Goal: Task Accomplishment & Management: Manage account settings

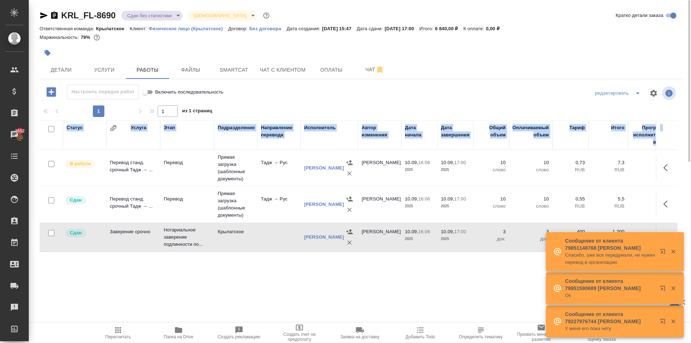
drag, startPoint x: 117, startPoint y: 322, endPoint x: 119, endPoint y: 329, distance: 7.1
click at [117, 324] on div ".cls-1 fill:#fff; AWATERA Kasymov Timur Клиенты Спецификации Заказы 3652 Чаты T…" at bounding box center [345, 171] width 691 height 343
click at [119, 329] on icon "button" at bounding box center [118, 330] width 9 height 9
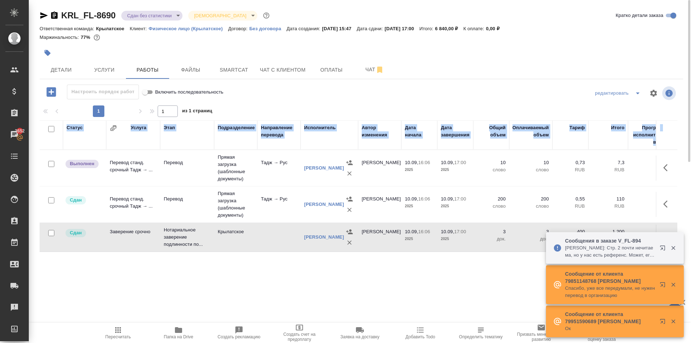
scroll to position [0, 0]
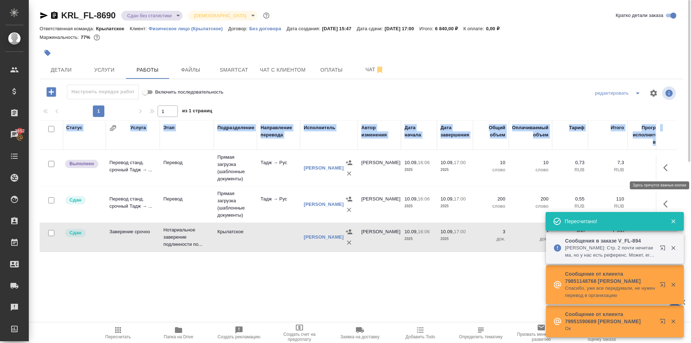
click at [663, 167] on button "button" at bounding box center [667, 167] width 17 height 17
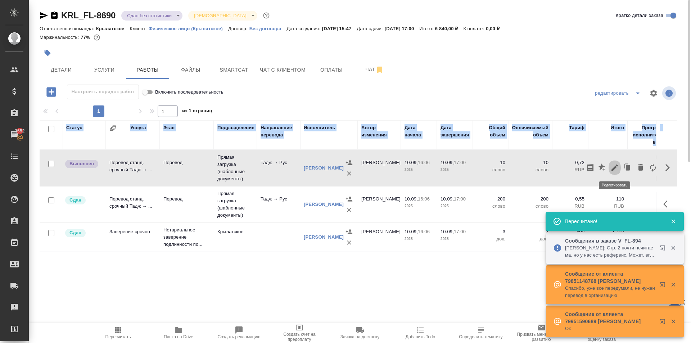
click at [615, 170] on icon "button" at bounding box center [614, 167] width 9 height 9
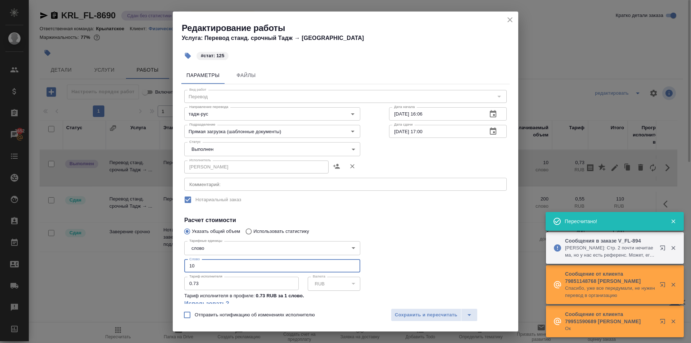
drag, startPoint x: 214, startPoint y: 265, endPoint x: 170, endPoint y: 264, distance: 44.6
click at [170, 264] on div "Редактирование работы Услуга: Перевод станд. срочный Тадж → Рус #стат: 125 Пара…" at bounding box center [345, 171] width 691 height 343
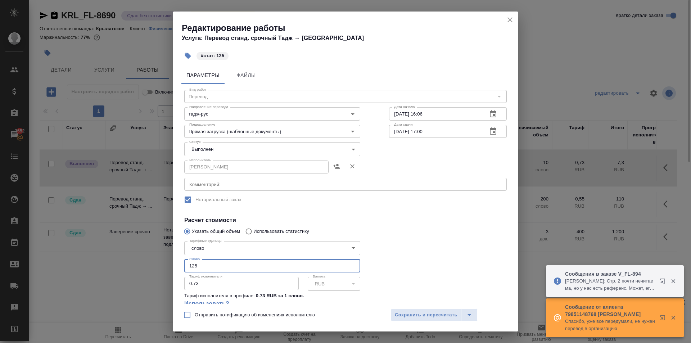
type input "125"
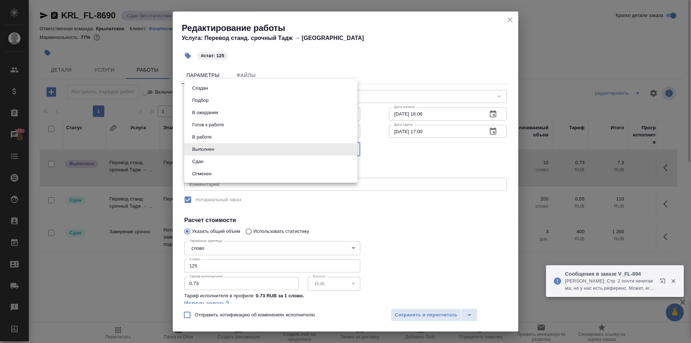
click at [200, 145] on body "🙏 .cls-1 fill:#fff; AWATERA Kasymov Timur Клиенты Спецификации Заказы 3652 Чаты…" at bounding box center [345, 171] width 691 height 343
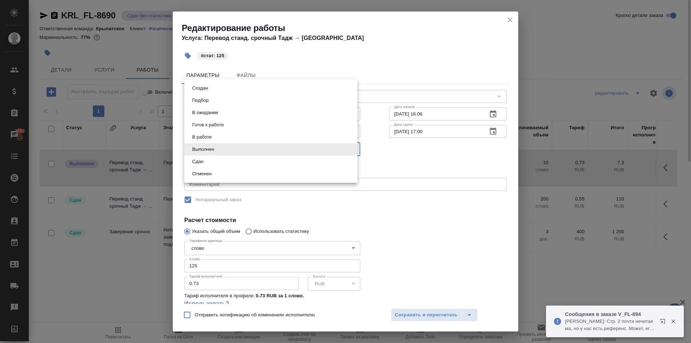
click at [206, 163] on li "Сдан" at bounding box center [270, 161] width 173 height 12
type input "closed"
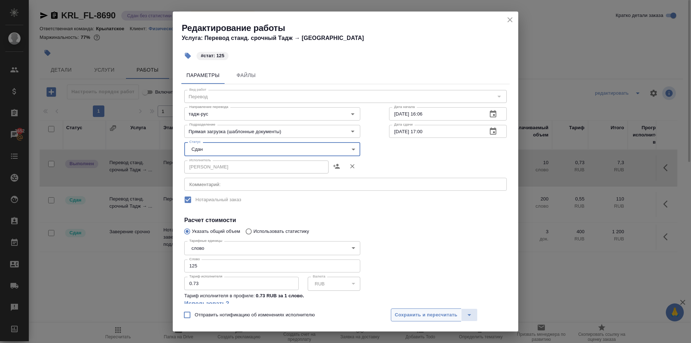
drag, startPoint x: 400, startPoint y: 319, endPoint x: 397, endPoint y: 318, distance: 3.7
click at [400, 319] on button "Сохранить и пересчитать" at bounding box center [426, 314] width 71 height 13
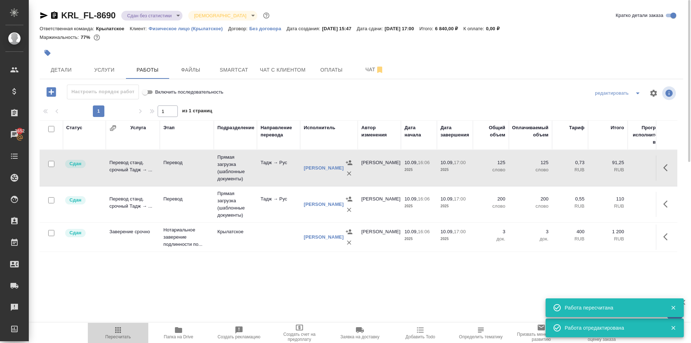
click at [117, 332] on icon "button" at bounding box center [118, 330] width 6 height 6
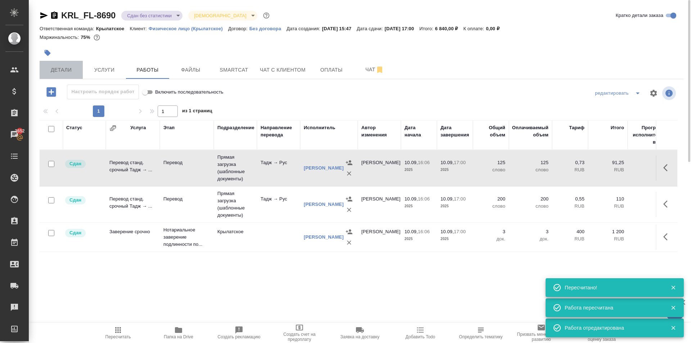
click at [67, 64] on button "Детали" at bounding box center [61, 70] width 43 height 18
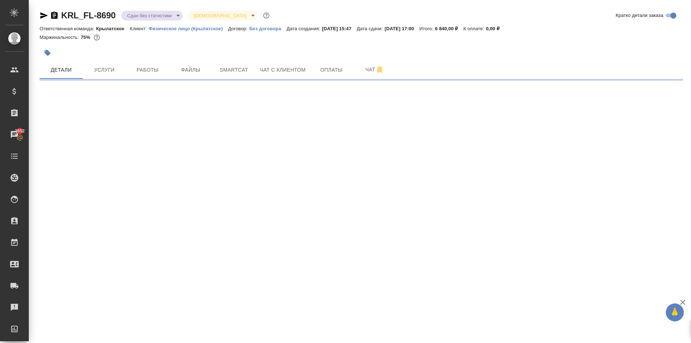
select select "RU"
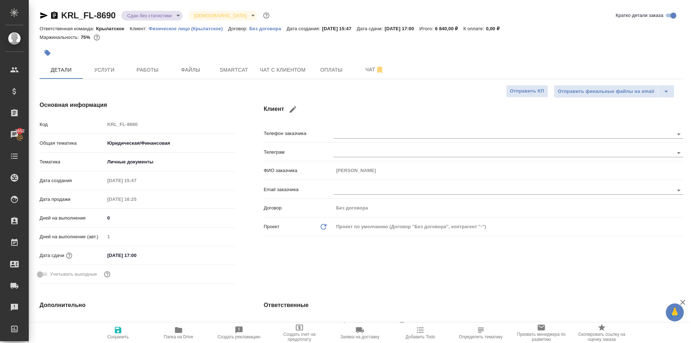
type textarea "x"
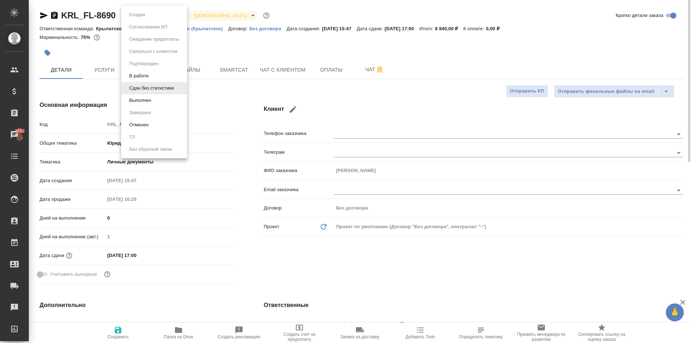
click at [149, 10] on body "🙏 .cls-1 fill:#fff; AWATERA Kasymov Timur Клиенты Спецификации Заказы 3652 Чаты…" at bounding box center [345, 171] width 691 height 343
click at [153, 99] on button "Выполнен" at bounding box center [140, 100] width 26 height 8
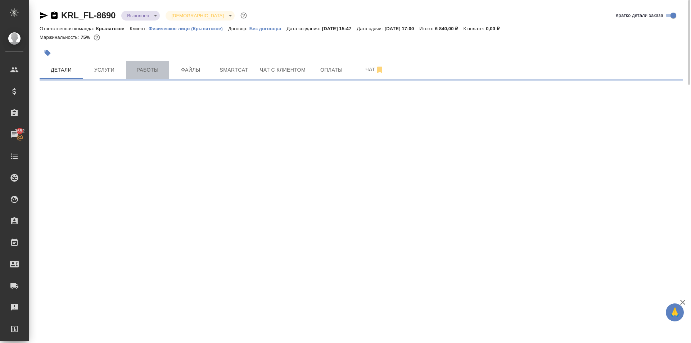
click at [140, 64] on button "Работы" at bounding box center [147, 70] width 43 height 18
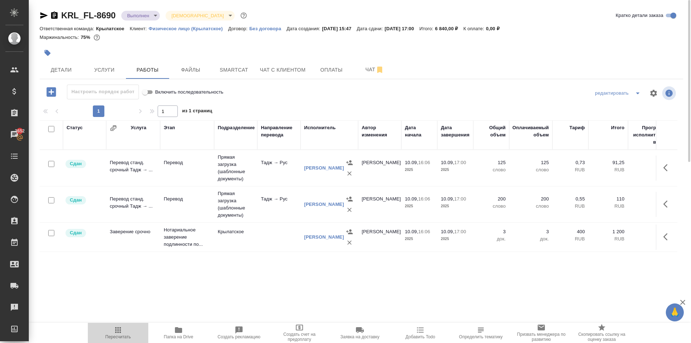
click at [113, 328] on span "Пересчитать" at bounding box center [118, 333] width 52 height 14
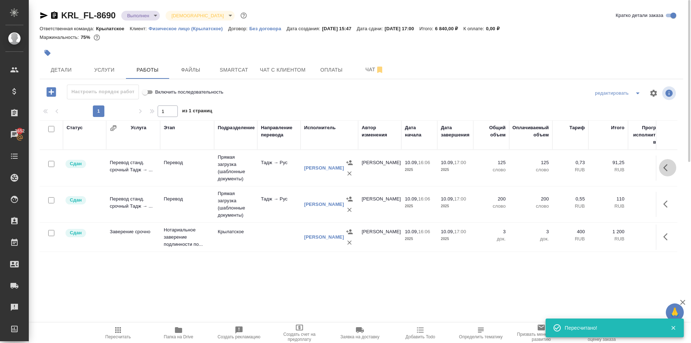
click at [662, 171] on button "button" at bounding box center [667, 167] width 17 height 17
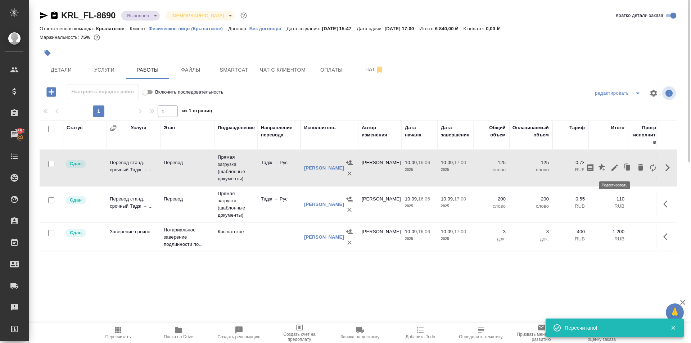
click at [616, 166] on icon "button" at bounding box center [614, 167] width 9 height 9
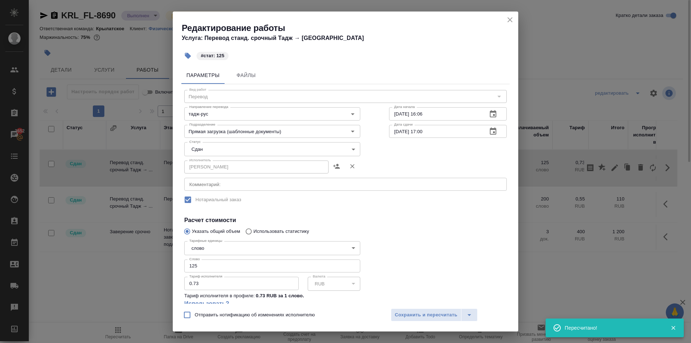
click at [515, 22] on h2 "Редактирование работы Услуга: Перевод станд. срочный Тадж → Рус" at bounding box center [350, 32] width 336 height 20
click at [513, 22] on icon "close" at bounding box center [510, 19] width 9 height 9
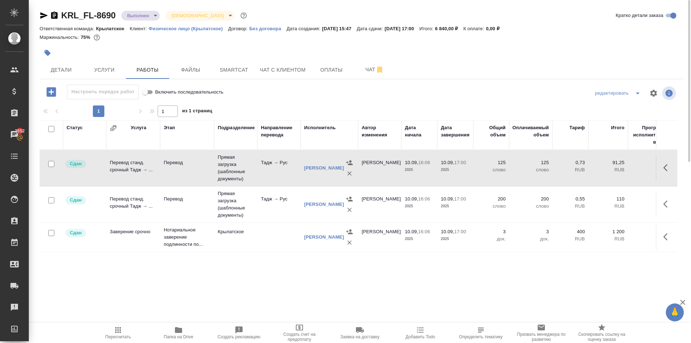
click at [144, 325] on button "Пересчитать" at bounding box center [118, 333] width 60 height 20
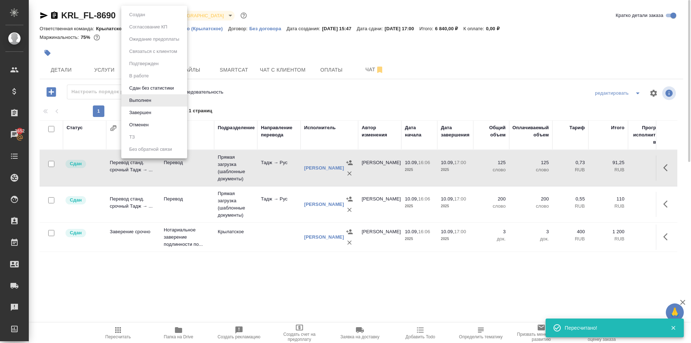
click at [135, 13] on body "🙏 .cls-1 fill:#fff; AWATERA Kasymov Timur Клиенты Спецификации Заказы 3652 Чаты…" at bounding box center [345, 171] width 691 height 343
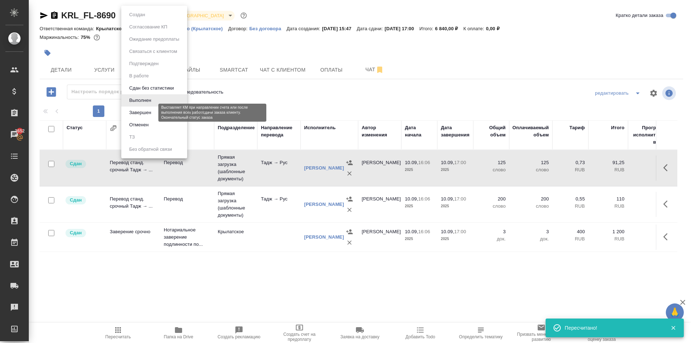
click at [137, 113] on button "Завершен" at bounding box center [140, 113] width 26 height 8
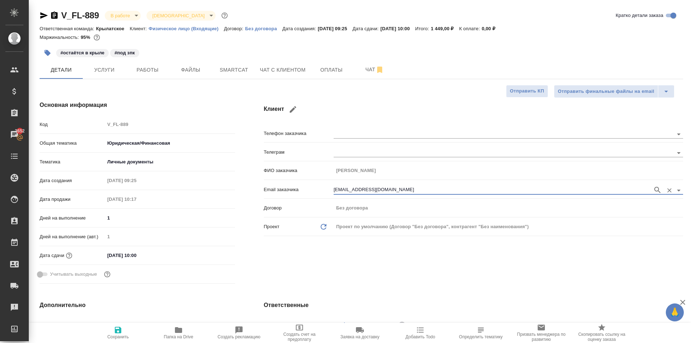
select select "RU"
click at [190, 67] on span "Файлы" at bounding box center [190, 69] width 35 height 9
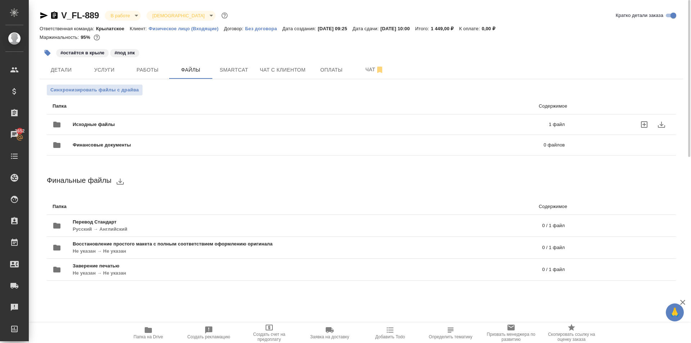
click at [101, 121] on div "Исходные файлы 1 файл" at bounding box center [309, 124] width 512 height 17
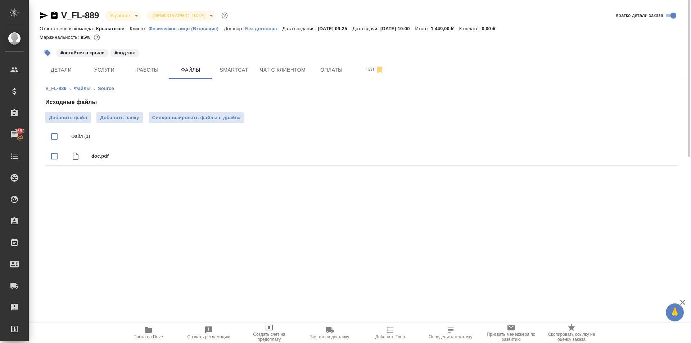
click at [640, 218] on div ".cls-1 fill:#fff; AWATERA Kasymov Timur Клиенты Спецификации Заказы 3652 Чаты T…" at bounding box center [345, 171] width 691 height 343
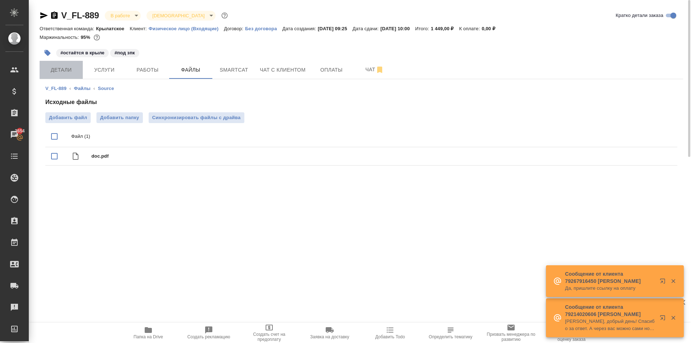
click at [76, 74] on span "Детали" at bounding box center [61, 69] width 35 height 9
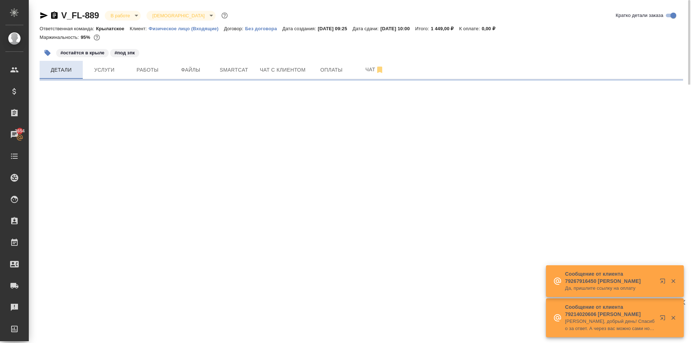
select select "RU"
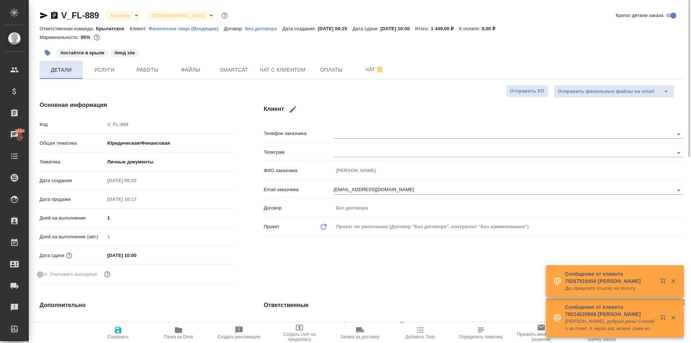
type textarea "x"
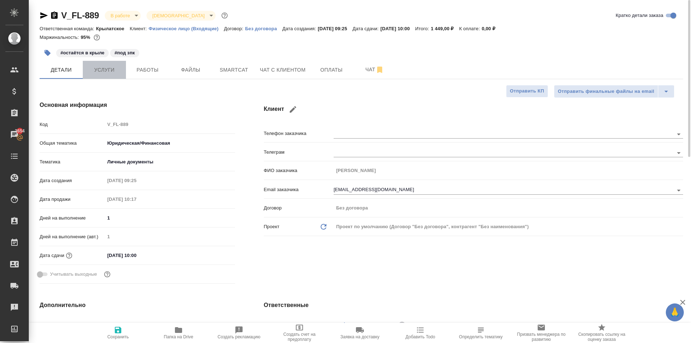
click at [115, 71] on span "Услуги" at bounding box center [104, 69] width 35 height 9
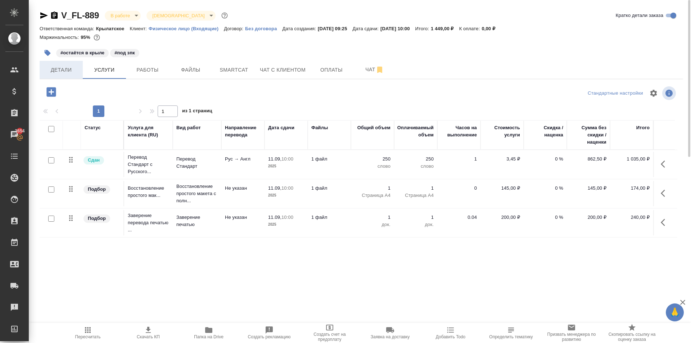
click at [53, 71] on span "Детали" at bounding box center [61, 69] width 35 height 9
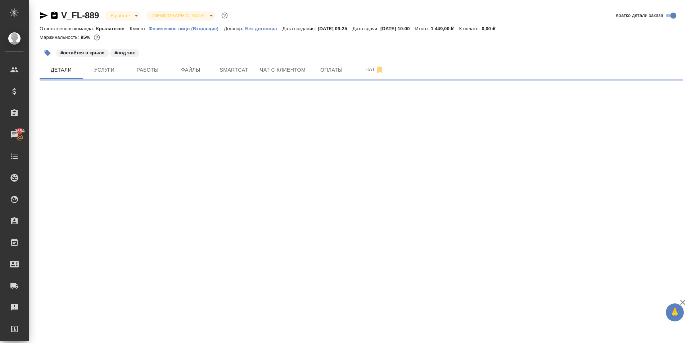
select select "RU"
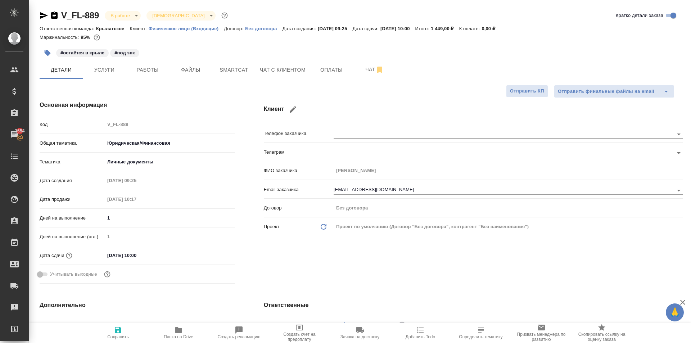
type textarea "x"
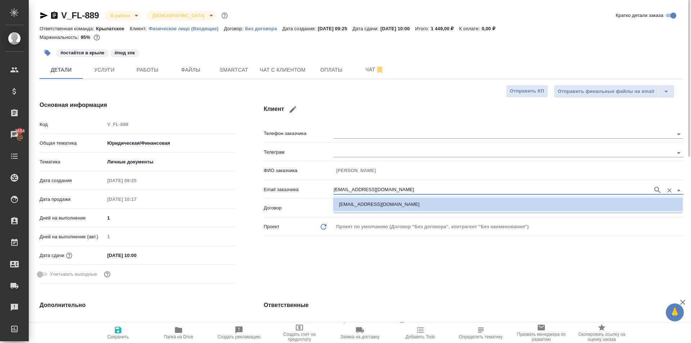
drag, startPoint x: 396, startPoint y: 188, endPoint x: 309, endPoint y: 189, distance: 87.4
click at [309, 189] on div "Email заказчика dmitrich85v@gmail.com" at bounding box center [473, 189] width 419 height 13
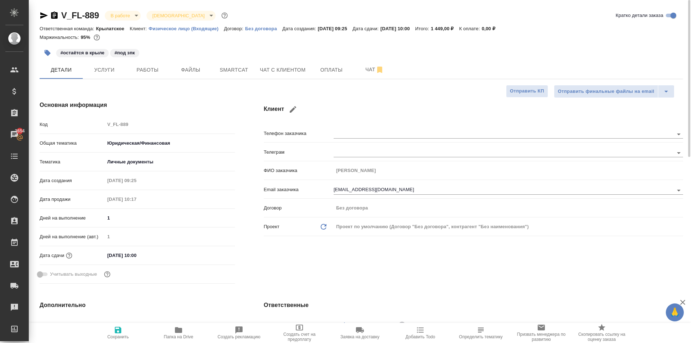
type textarea "x"
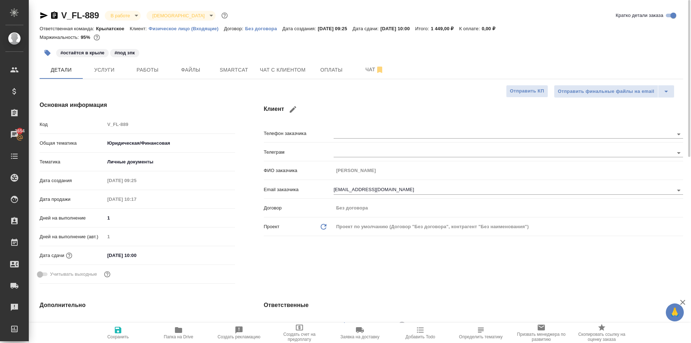
type textarea "x"
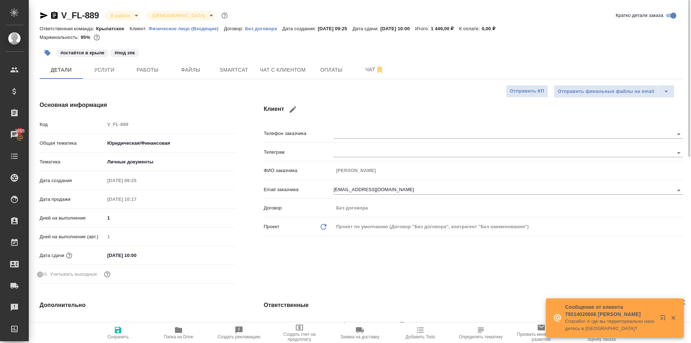
type textarea "x"
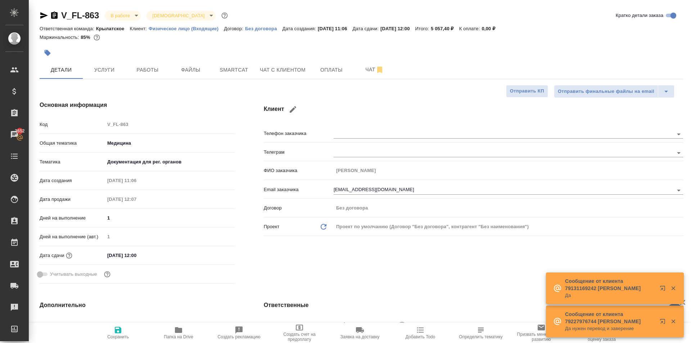
select select "RU"
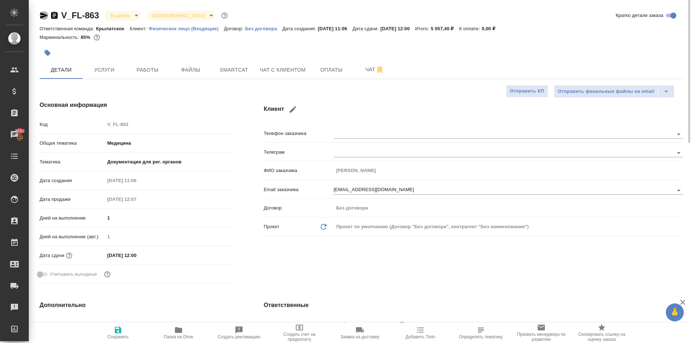
click at [46, 19] on icon "button" at bounding box center [44, 15] width 9 height 9
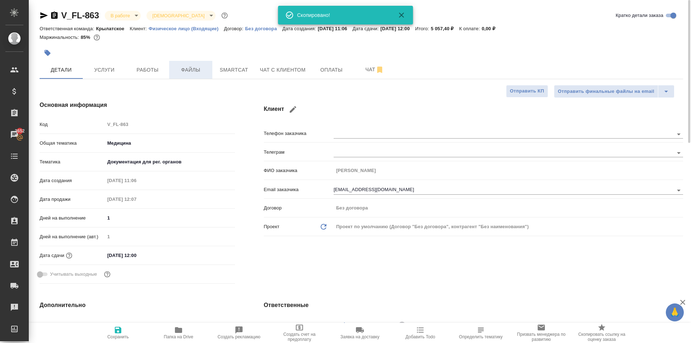
drag, startPoint x: 194, startPoint y: 76, endPoint x: 192, endPoint y: 68, distance: 7.6
click at [192, 68] on span "Файлы" at bounding box center [190, 69] width 35 height 9
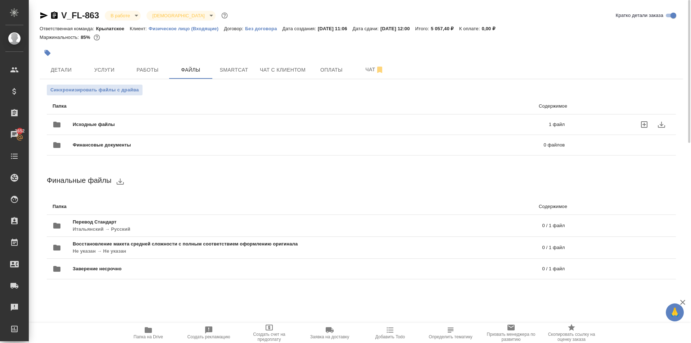
click at [165, 122] on span "Исходные файлы" at bounding box center [202, 124] width 259 height 7
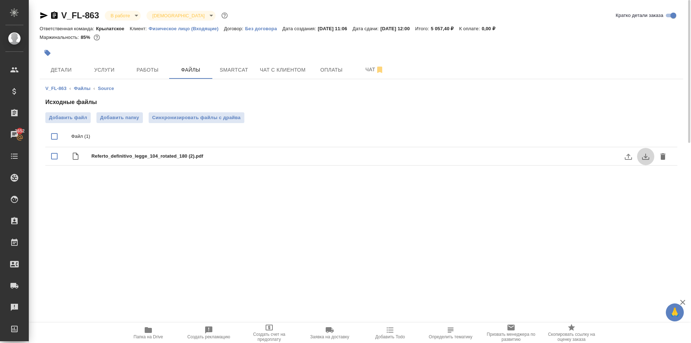
click at [643, 158] on icon "download" at bounding box center [645, 157] width 7 height 6
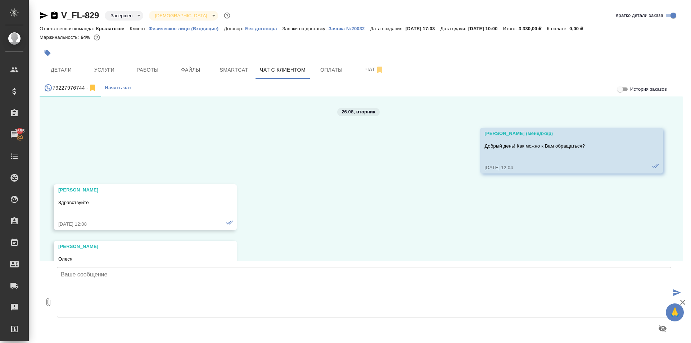
scroll to position [3861, 0]
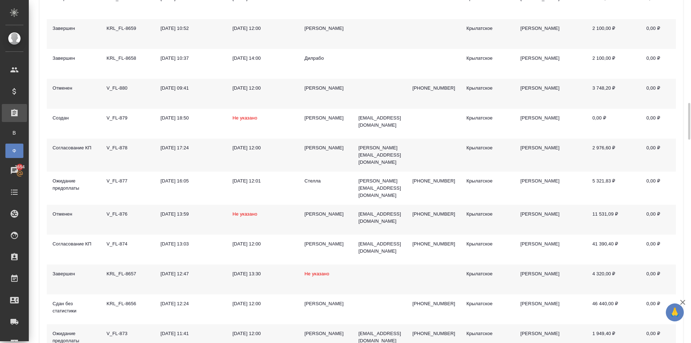
scroll to position [963, 0]
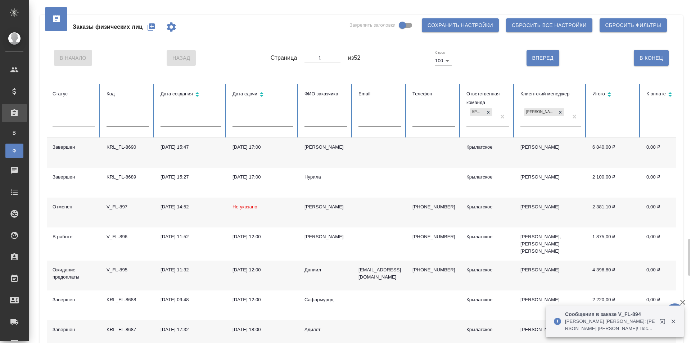
scroll to position [252, 0]
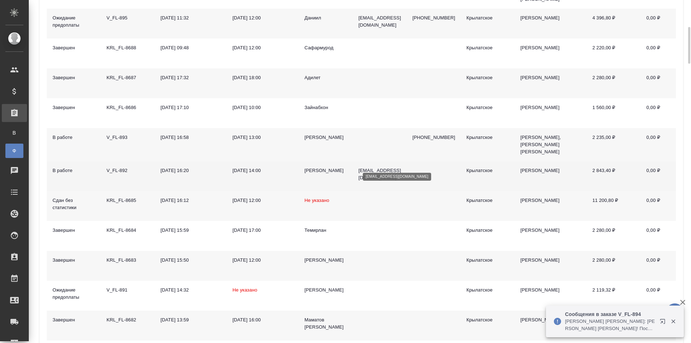
click at [370, 167] on p "[EMAIL_ADDRESS][DOMAIN_NAME]" at bounding box center [379, 174] width 42 height 14
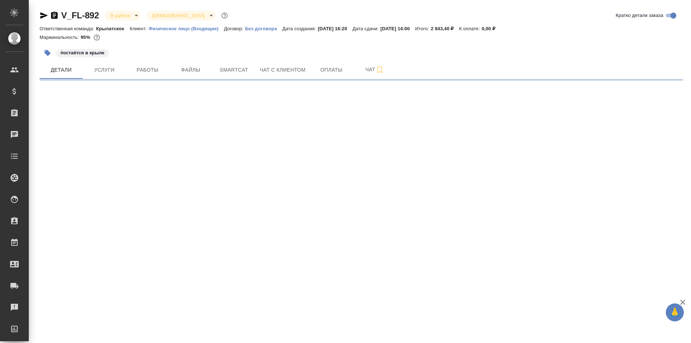
select select "RU"
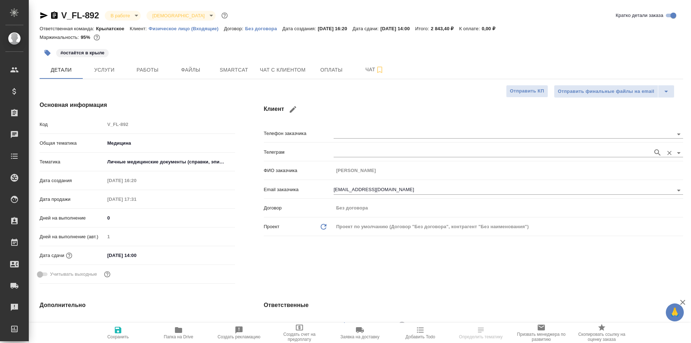
type textarea "x"
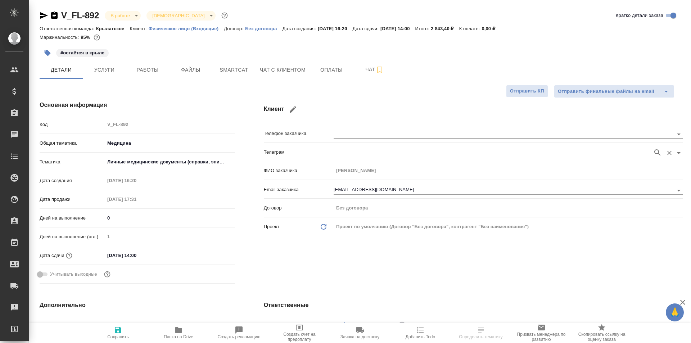
type textarea "x"
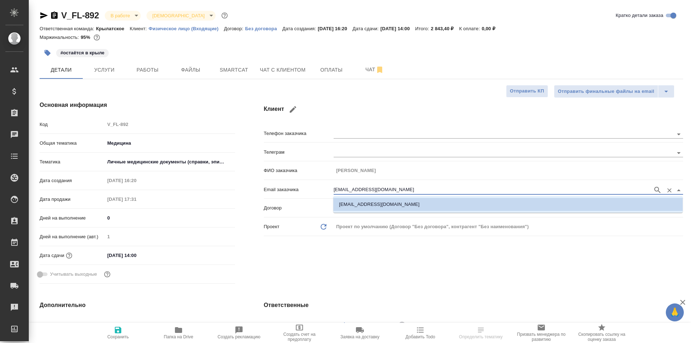
drag, startPoint x: 375, startPoint y: 190, endPoint x: 281, endPoint y: 188, distance: 93.9
click at [281, 188] on div "Email заказчика [EMAIL_ADDRESS][DOMAIN_NAME]" at bounding box center [473, 189] width 419 height 13
click at [369, 245] on div "Клиент Телефон заказчика Телеграм ФИО заказчика Василий Софьянников Email заказ…" at bounding box center [473, 193] width 448 height 214
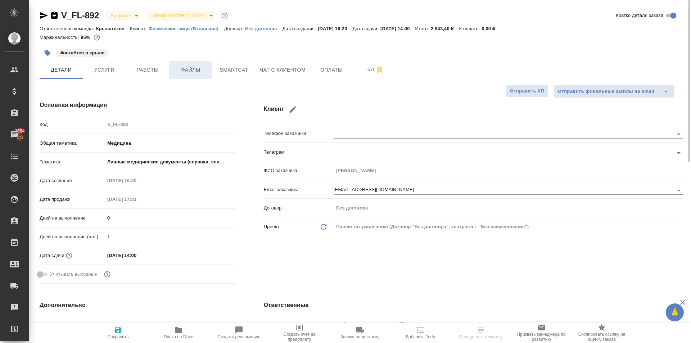
click at [208, 74] on button "Файлы" at bounding box center [190, 70] width 43 height 18
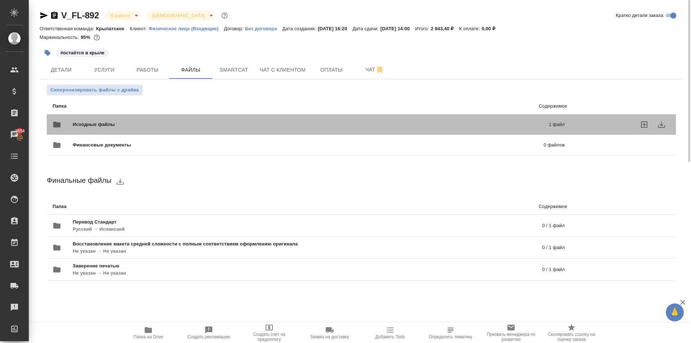
click at [104, 118] on div "Исходные файлы 1 файл" at bounding box center [309, 124] width 512 height 17
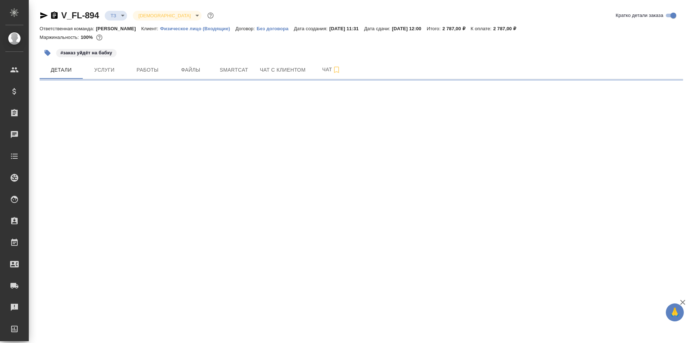
select select "RU"
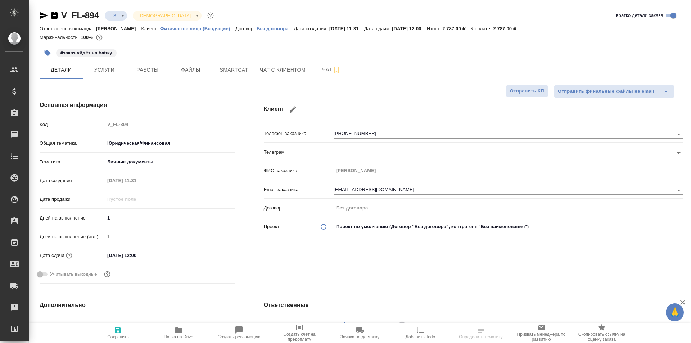
type textarea "x"
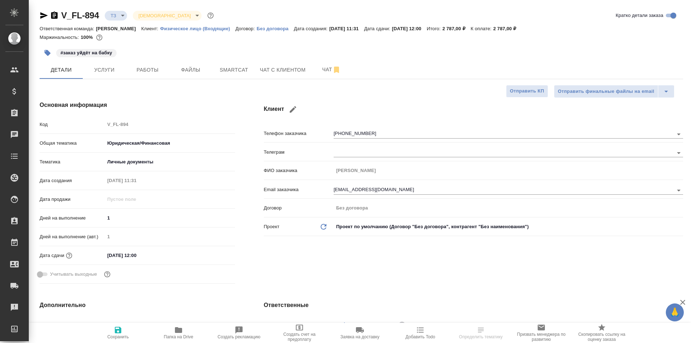
type textarea "x"
click at [124, 76] on button "Услуги" at bounding box center [104, 70] width 43 height 18
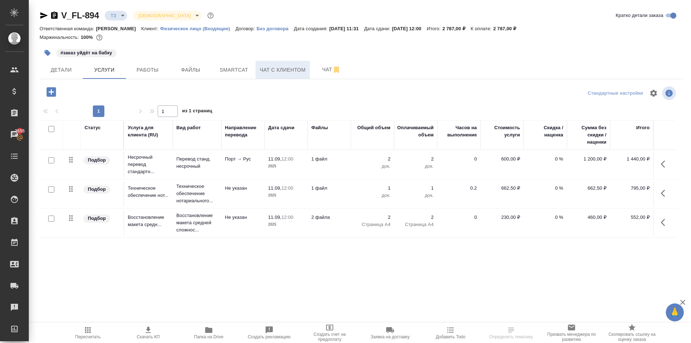
click at [258, 75] on button "Чат с клиентом" at bounding box center [282, 70] width 54 height 18
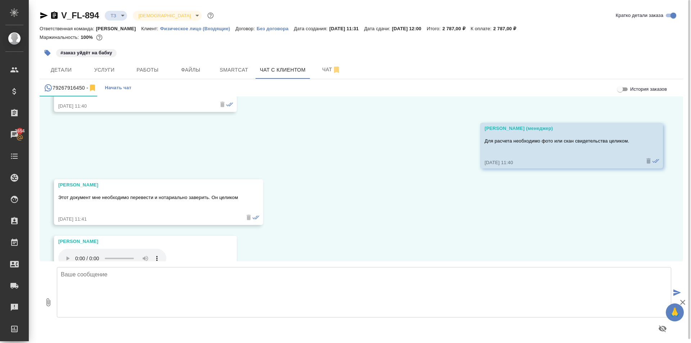
scroll to position [490, 0]
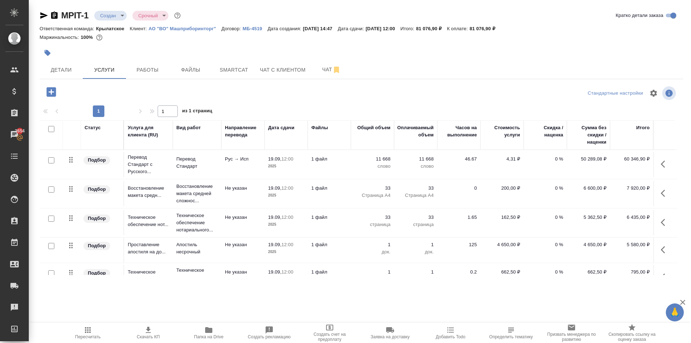
click at [631, 46] on div at bounding box center [361, 53] width 643 height 16
click at [164, 330] on span "Скачать КП" at bounding box center [148, 333] width 52 height 14
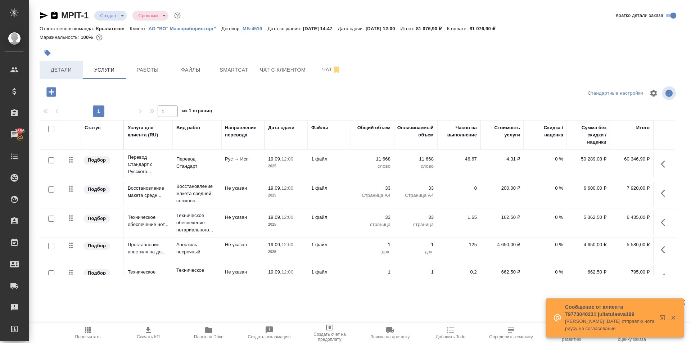
click at [71, 67] on span "Детали" at bounding box center [61, 69] width 35 height 9
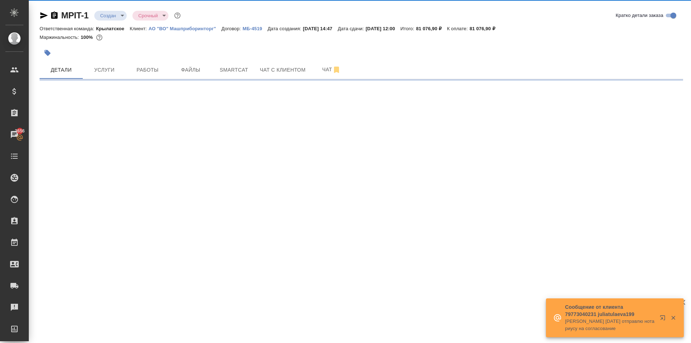
select select "RU"
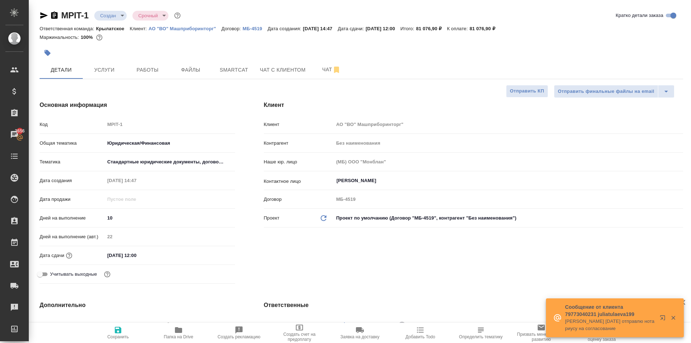
type textarea "x"
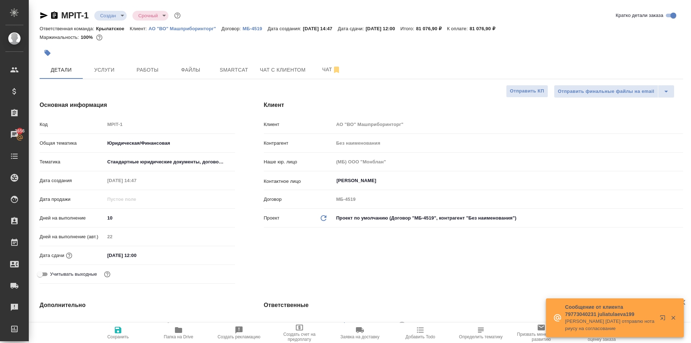
type textarea "x"
click at [199, 29] on p "АО "ВО" Машприборинторг"" at bounding box center [185, 28] width 73 height 5
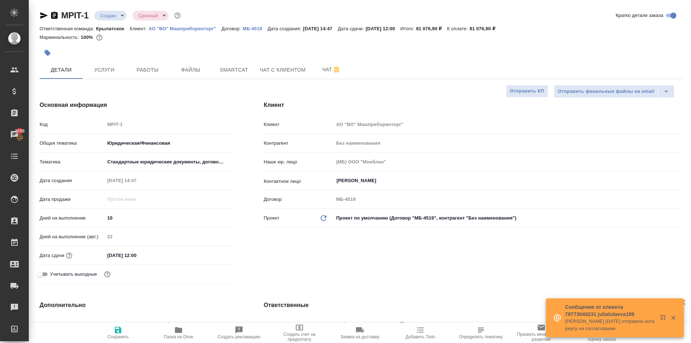
type textarea "x"
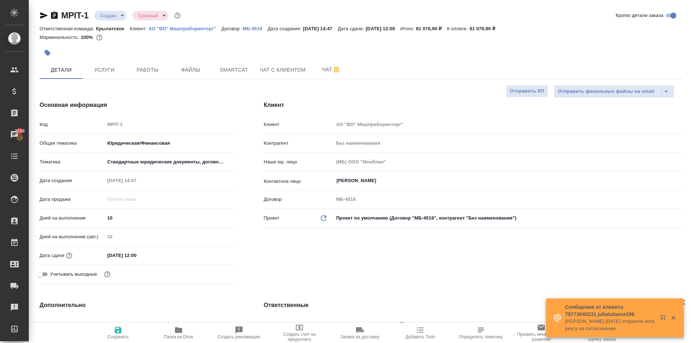
type textarea "x"
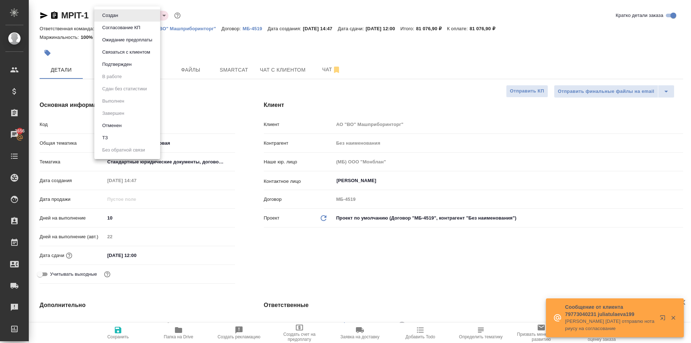
click at [125, 14] on body "🙏 .cls-1 fill:#fff; AWATERA Kasymov Timur Клиенты Спецификации Заказы 3656 Чаты…" at bounding box center [345, 171] width 691 height 343
click at [127, 31] on button "Согласование КП" at bounding box center [121, 28] width 42 height 8
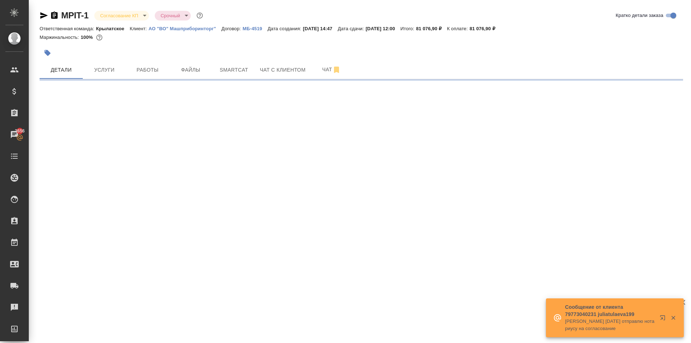
select select "RU"
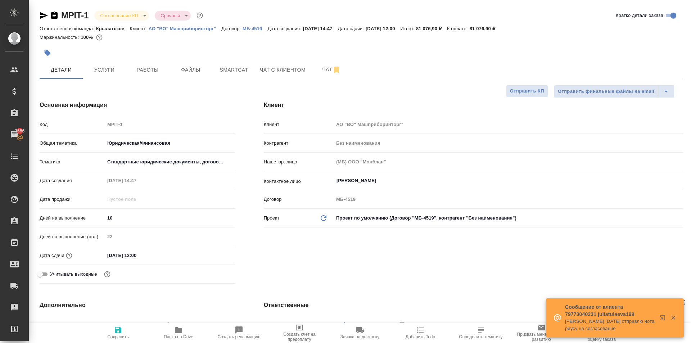
type textarea "x"
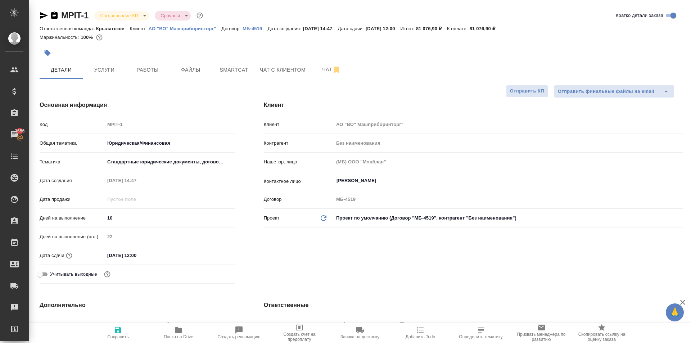
type textarea "x"
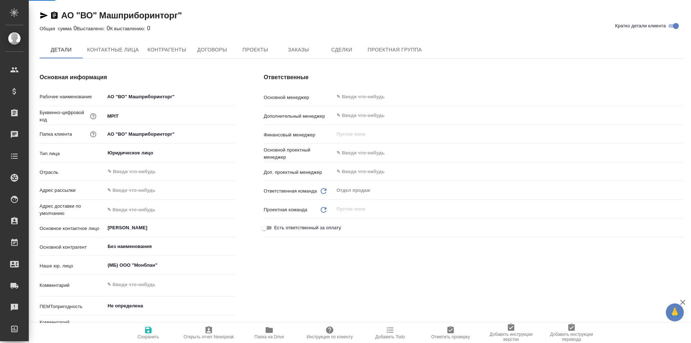
select select "RU"
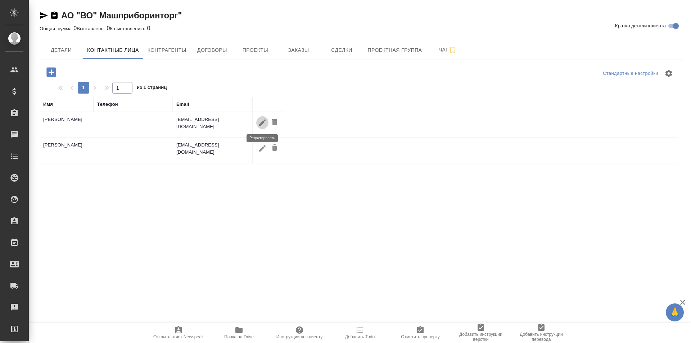
click at [264, 124] on icon "button" at bounding box center [262, 122] width 9 height 9
type input "[PERSON_NAME]"
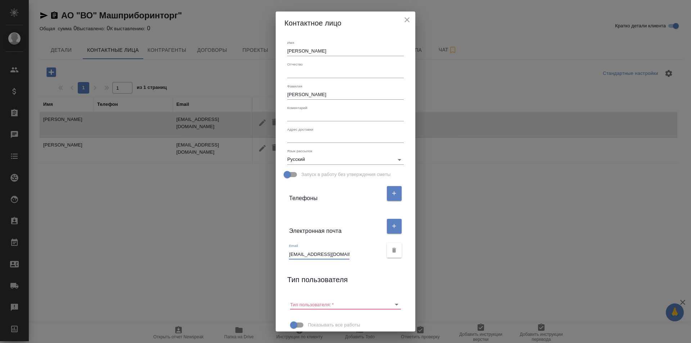
click at [309, 254] on input "[EMAIL_ADDRESS][DOMAIN_NAME]" at bounding box center [319, 254] width 60 height 10
